Goal: Task Accomplishment & Management: Manage account settings

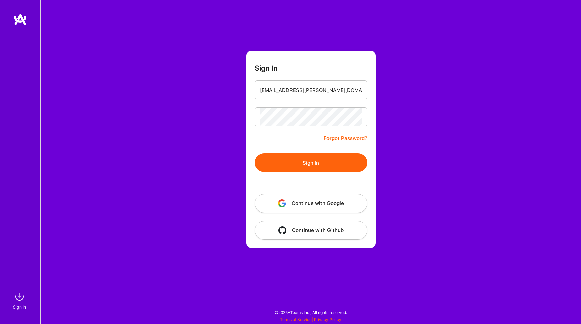
click at [309, 157] on button "Sign In" at bounding box center [311, 162] width 113 height 19
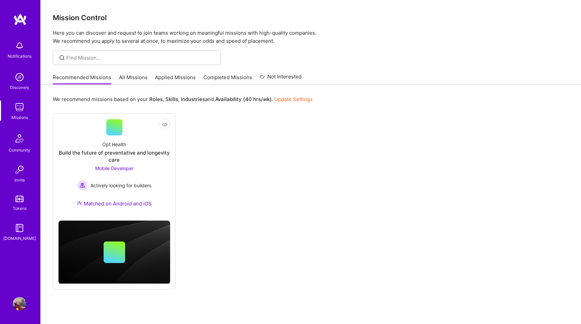
click at [169, 75] on link "Applied Missions" at bounding box center [175, 79] width 41 height 11
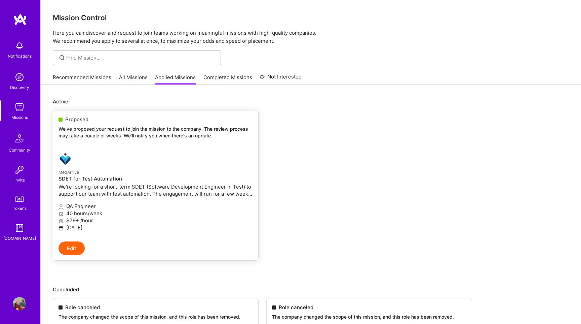
click at [137, 162] on div at bounding box center [123, 158] width 129 height 13
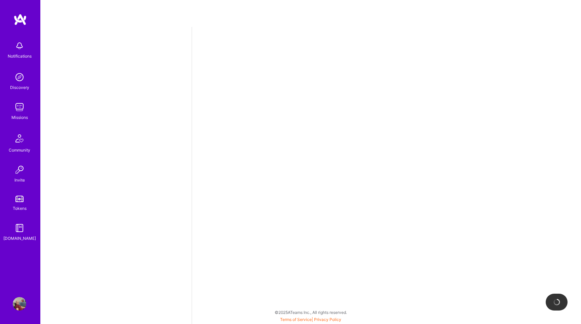
select select "BA"
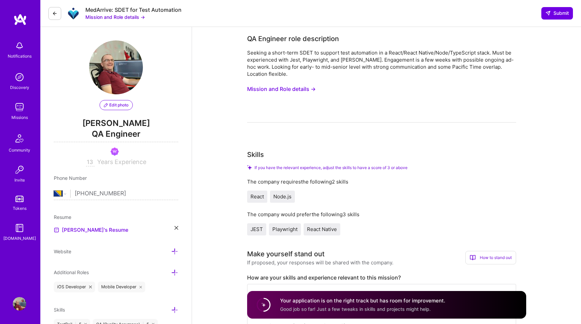
click at [300, 89] on button "Mission and Role details →" at bounding box center [281, 89] width 69 height 12
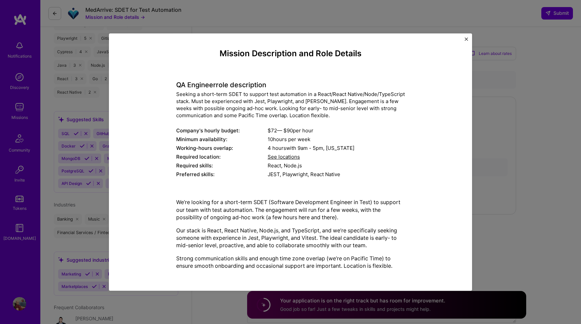
scroll to position [341, 0]
click at [467, 39] on img "Close" at bounding box center [466, 38] width 3 height 3
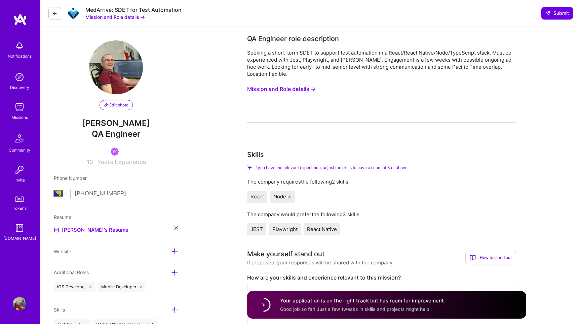
click at [20, 104] on img at bounding box center [19, 106] width 13 height 13
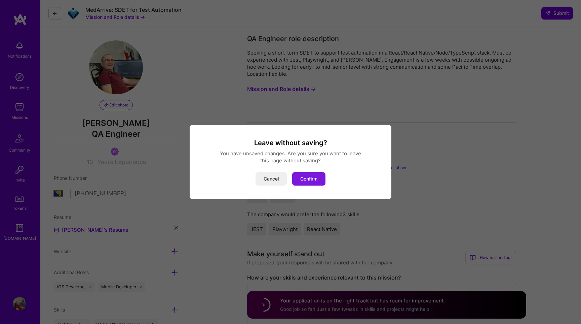
click at [312, 180] on button "Confirm" at bounding box center [308, 178] width 33 height 13
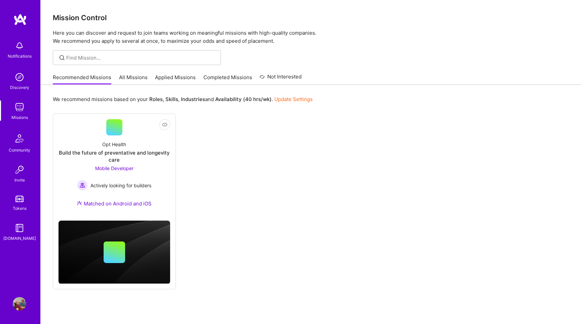
click at [19, 302] on img at bounding box center [19, 303] width 13 height 13
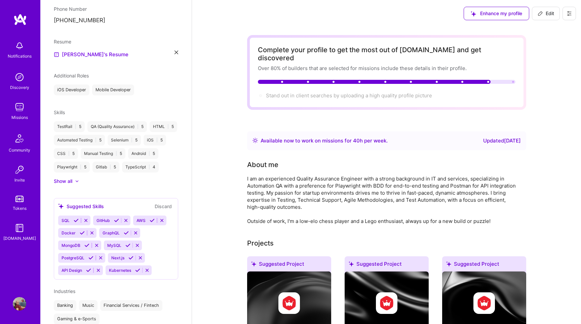
scroll to position [169, 0]
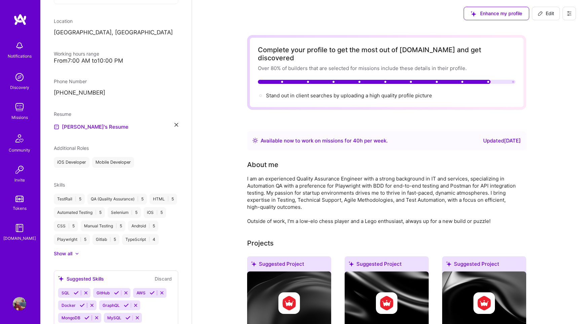
click at [79, 160] on div "iOS Developer" at bounding box center [72, 162] width 36 height 11
click at [75, 148] on span "Additional Roles" at bounding box center [71, 148] width 35 height 6
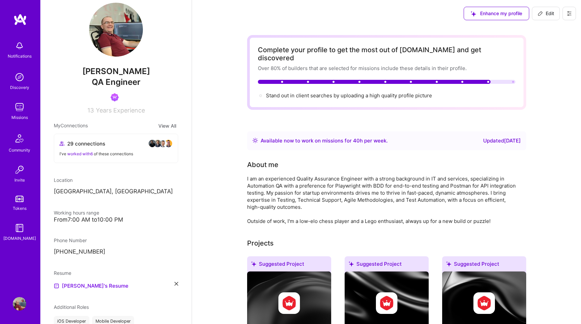
scroll to position [0, 0]
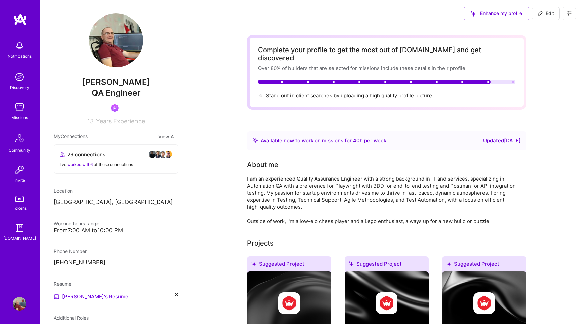
click at [552, 11] on span "Edit" at bounding box center [546, 13] width 16 height 7
select select "BA"
select select "Right Now"
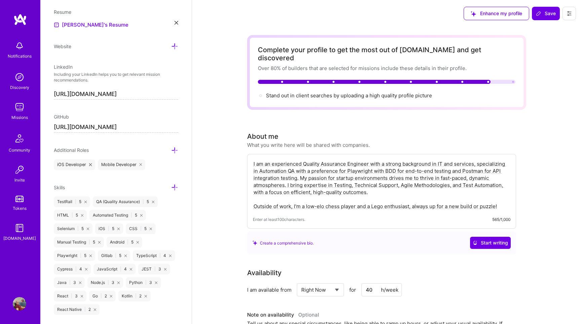
scroll to position [383, 0]
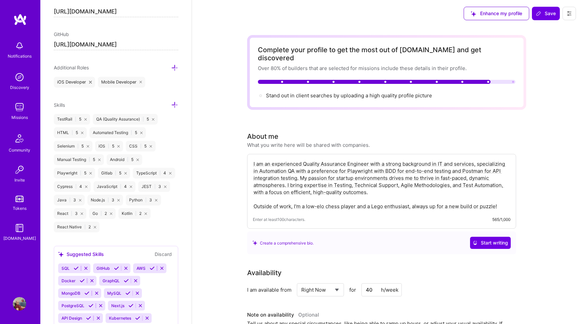
click at [141, 81] on icon at bounding box center [141, 82] width 3 height 3
click at [91, 81] on icon at bounding box center [90, 82] width 3 height 3
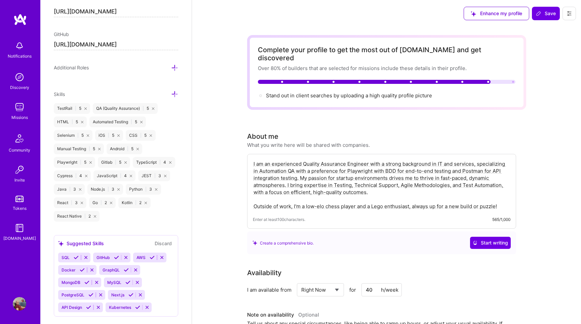
click at [176, 67] on icon at bounding box center [174, 67] width 7 height 7
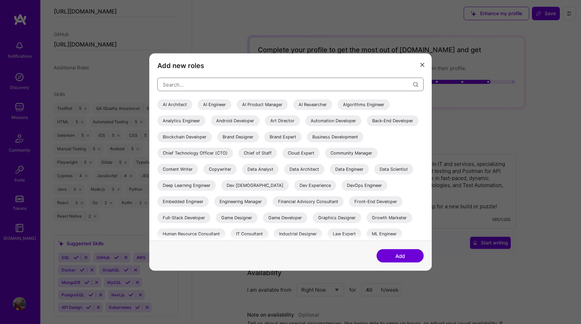
click at [205, 86] on input "modal" at bounding box center [288, 84] width 251 height 17
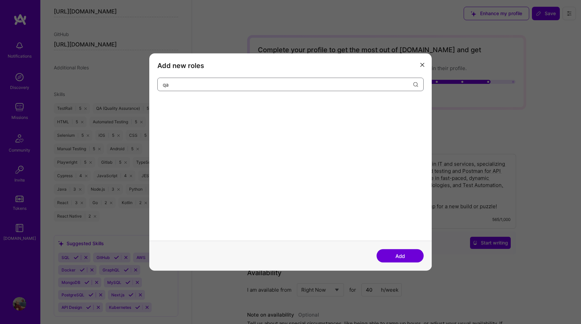
type input "q"
type input "Q"
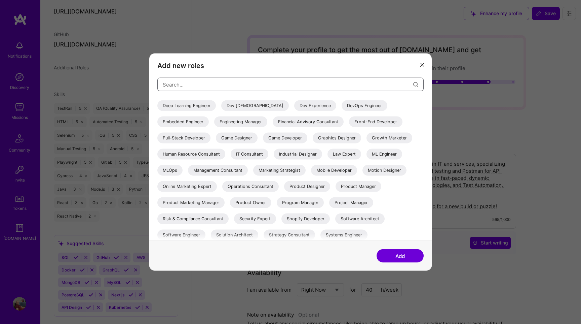
scroll to position [114, 0]
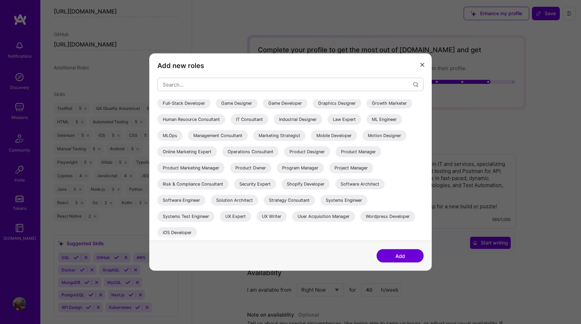
click at [215, 216] on div "Systems Test Engineer" at bounding box center [185, 216] width 57 height 11
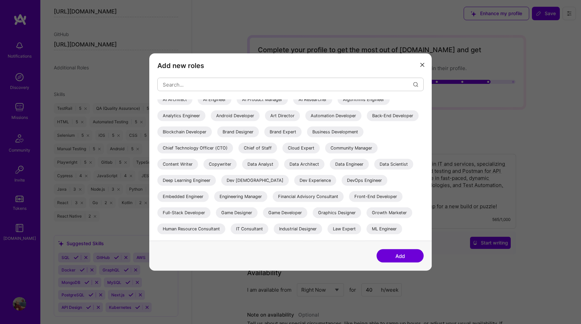
scroll to position [0, 0]
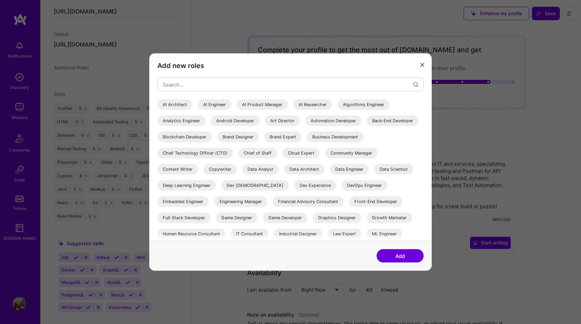
click at [348, 121] on div "Automation Developer" at bounding box center [333, 120] width 56 height 11
click at [405, 257] on button "Add" at bounding box center [400, 255] width 47 height 13
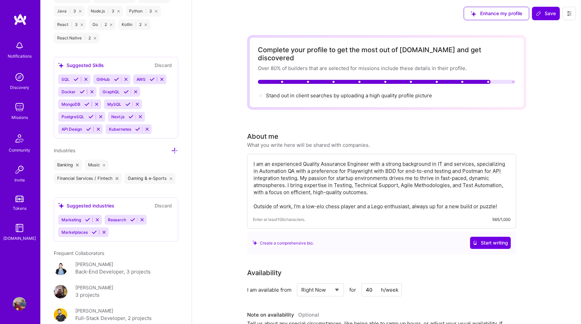
scroll to position [582, 0]
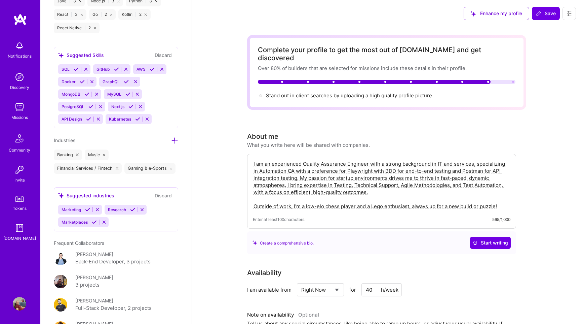
click at [95, 220] on icon at bounding box center [94, 221] width 5 height 5
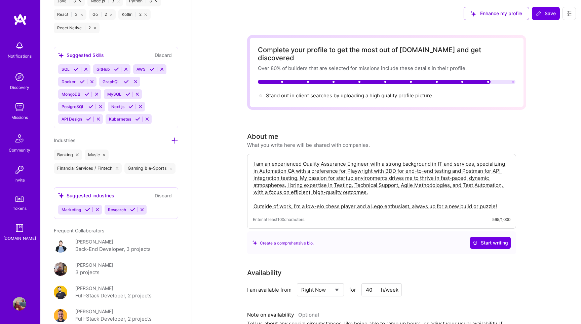
click at [87, 208] on icon at bounding box center [87, 209] width 5 height 5
click at [131, 209] on div "Research" at bounding box center [116, 209] width 116 height 10
click at [86, 208] on icon at bounding box center [86, 209] width 5 height 5
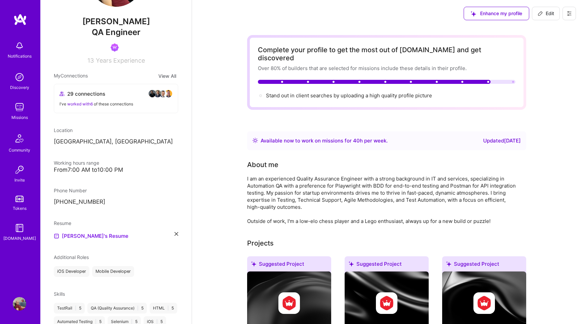
scroll to position [0, 0]
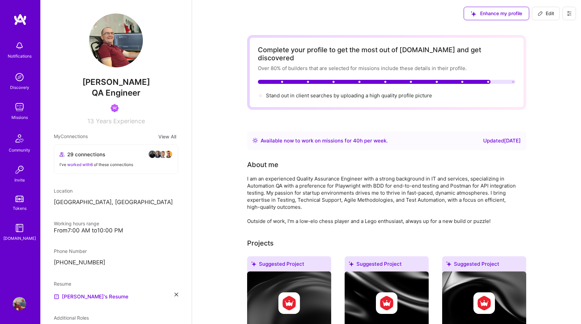
click at [549, 14] on span "Edit" at bounding box center [546, 13] width 16 height 7
select select "BA"
select select "Right Now"
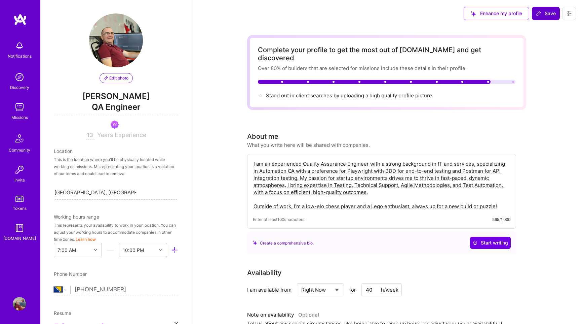
scroll to position [233, 0]
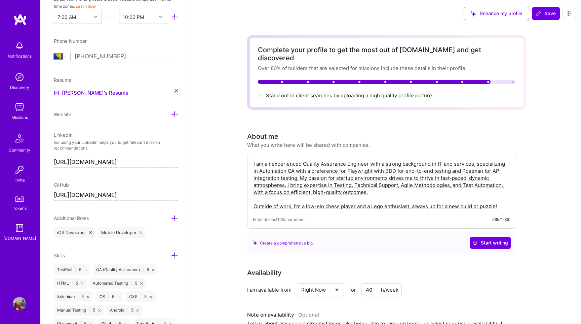
click at [141, 232] on icon at bounding box center [141, 232] width 3 height 3
click at [92, 233] on div "iOS Developer" at bounding box center [74, 232] width 41 height 11
click at [89, 231] on icon at bounding box center [90, 232] width 3 height 3
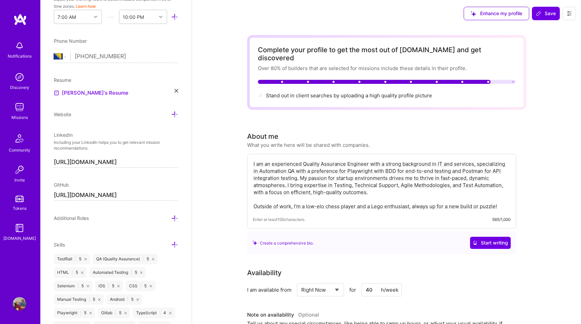
click at [174, 218] on icon at bounding box center [174, 218] width 7 height 7
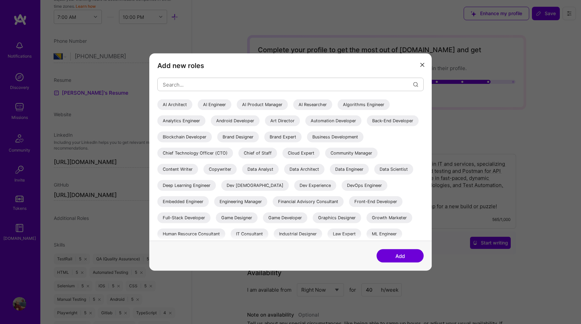
click at [337, 120] on div "Automation Developer" at bounding box center [333, 120] width 56 height 11
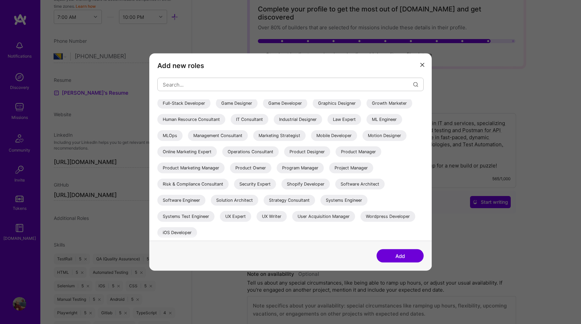
scroll to position [41, 0]
click at [215, 217] on div "Systems Test Engineer" at bounding box center [185, 216] width 57 height 11
click at [406, 255] on button "Add" at bounding box center [400, 255] width 47 height 13
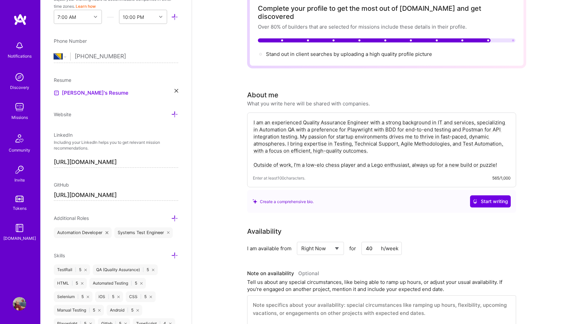
scroll to position [0, 0]
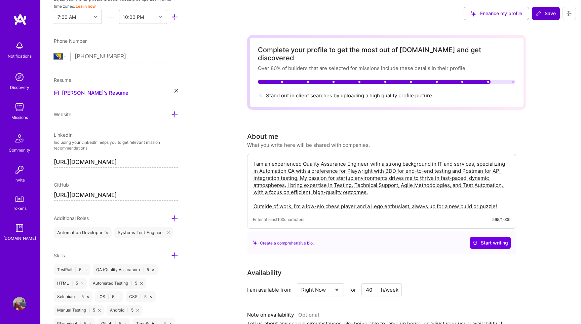
click at [549, 12] on span "Save" at bounding box center [546, 13] width 20 height 7
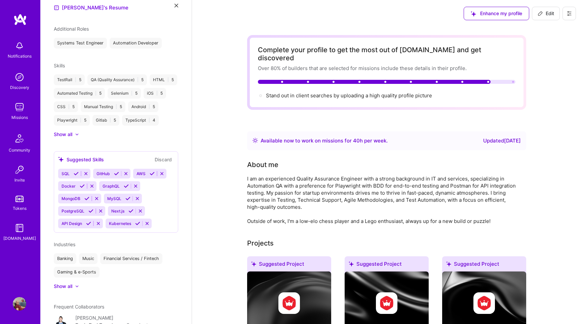
scroll to position [362, 0]
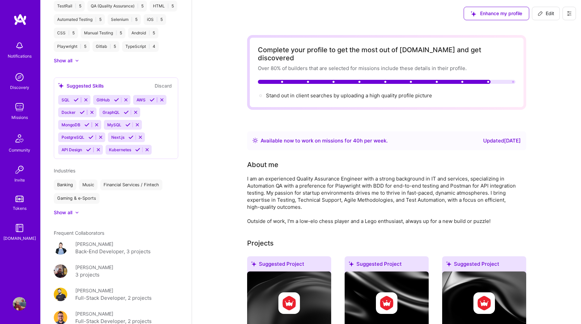
click at [67, 209] on div "Show all" at bounding box center [63, 212] width 18 height 7
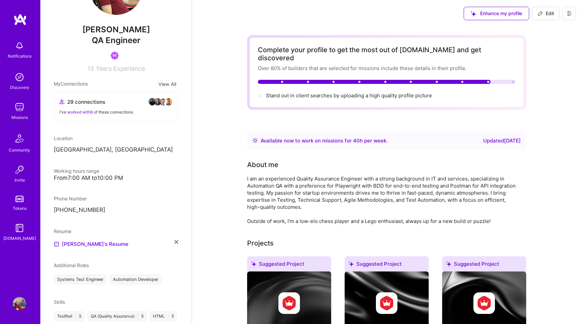
scroll to position [0, 0]
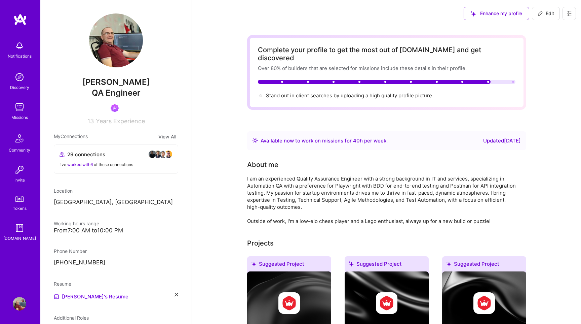
click at [21, 200] on img at bounding box center [19, 198] width 8 height 6
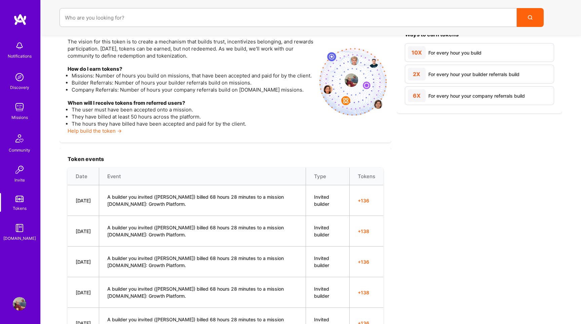
scroll to position [89, 0]
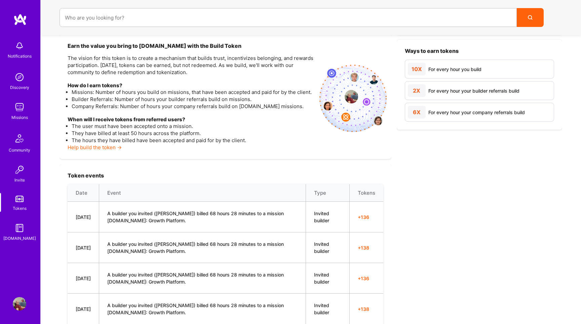
click at [23, 113] on img at bounding box center [19, 106] width 13 height 13
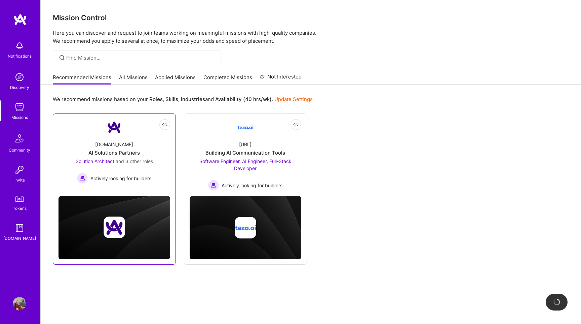
click at [118, 150] on div "AI Solutions Partners" at bounding box center [113, 152] width 51 height 7
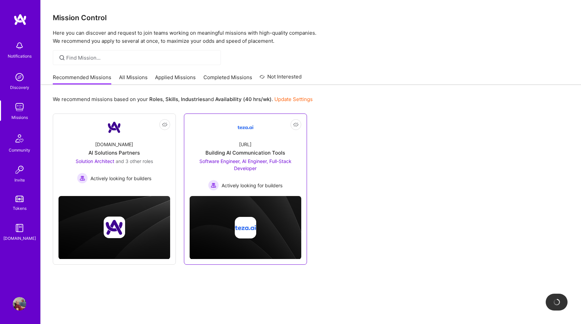
click at [274, 167] on div "Software Engineer, AI Engineer, Full-Stack Developer Actively looking for build…" at bounding box center [246, 173] width 112 height 33
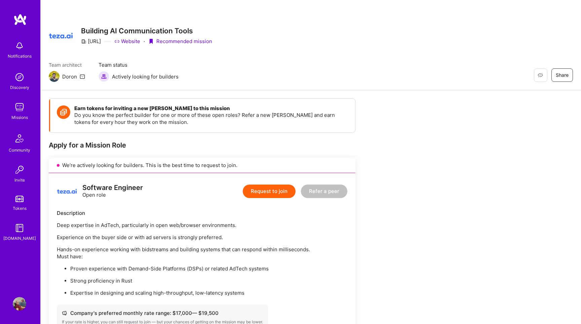
click at [11, 106] on link "Missions" at bounding box center [20, 110] width 42 height 21
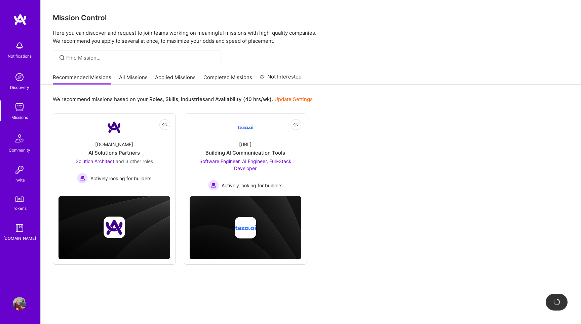
click at [136, 78] on link "All Missions" at bounding box center [133, 79] width 29 height 11
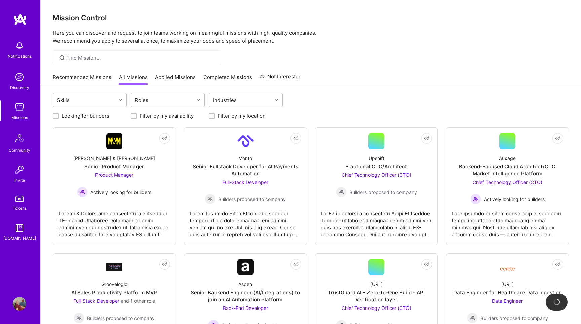
click at [174, 76] on link "Applied Missions" at bounding box center [175, 79] width 41 height 11
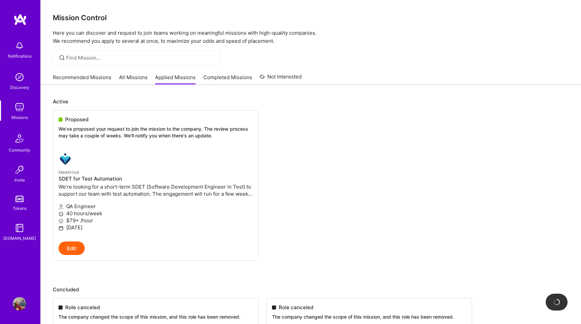
click at [198, 77] on div "Recommended Missions All Missions Applied Missions Completed Missions Not Inter…" at bounding box center [177, 77] width 249 height 14
click at [218, 77] on link "Completed Missions" at bounding box center [227, 79] width 49 height 11
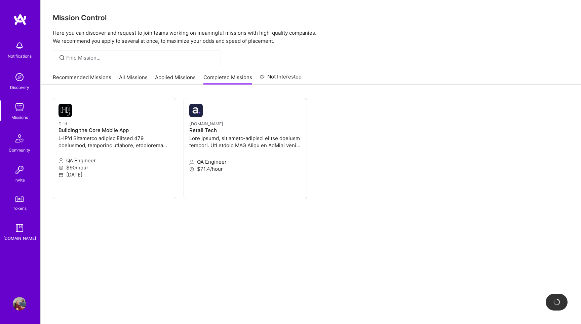
click at [21, 46] on img at bounding box center [19, 45] width 13 height 13
click at [21, 198] on img at bounding box center [19, 198] width 8 height 6
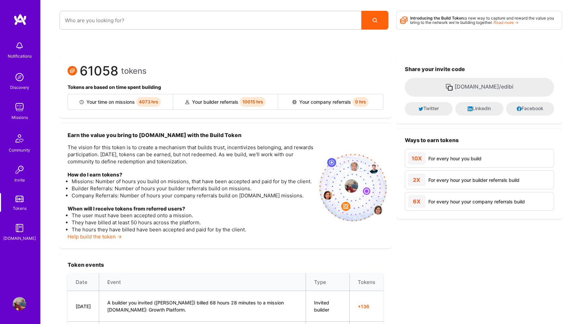
click at [23, 146] on div "Community" at bounding box center [20, 149] width 22 height 7
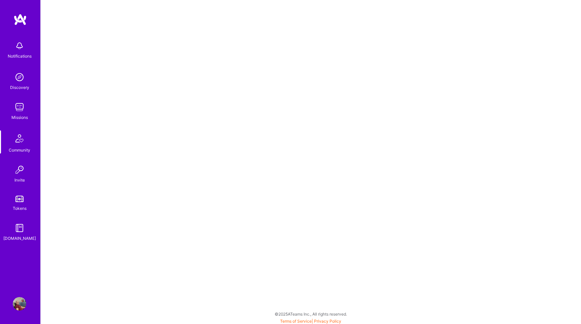
click at [21, 107] on img at bounding box center [19, 106] width 13 height 13
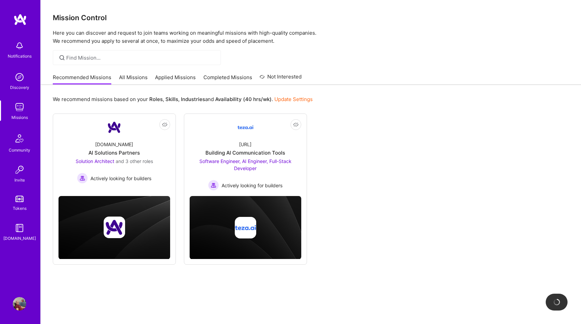
click at [22, 78] on img at bounding box center [19, 76] width 13 height 13
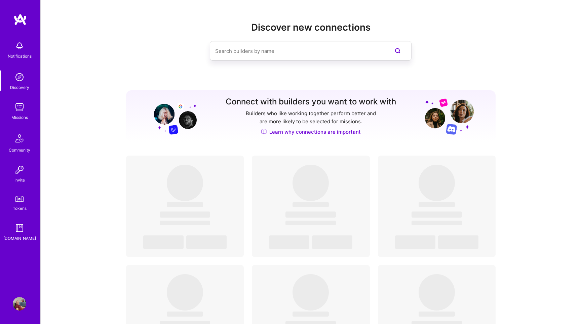
click at [24, 50] on img at bounding box center [19, 45] width 13 height 13
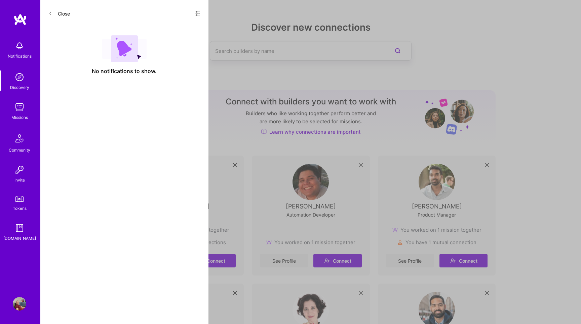
click at [55, 12] on button "Close" at bounding box center [59, 13] width 22 height 11
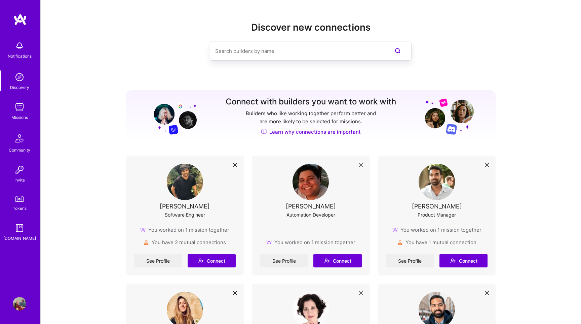
click at [20, 300] on img at bounding box center [19, 303] width 13 height 13
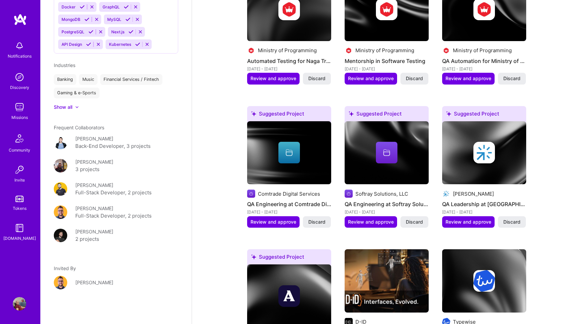
scroll to position [294, 0]
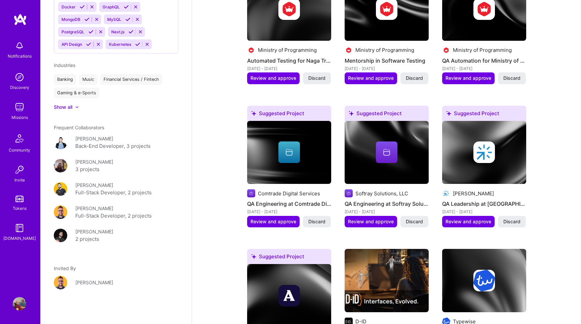
click at [20, 113] on img at bounding box center [19, 106] width 13 height 13
